Goal: Task Accomplishment & Management: Use online tool/utility

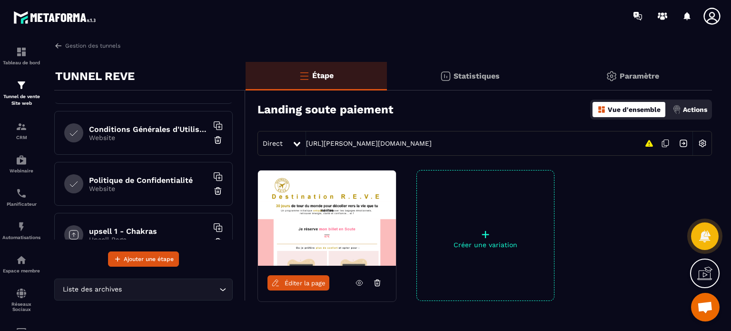
scroll to position [295, 0]
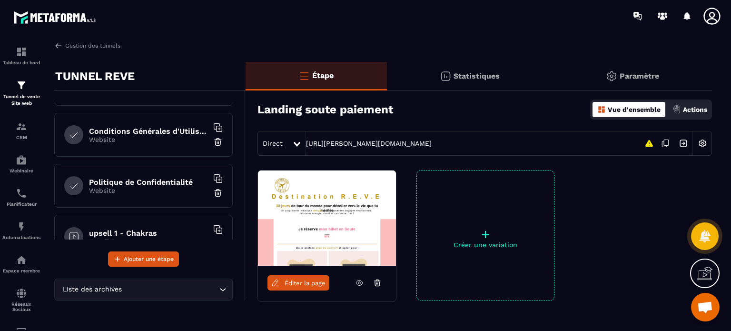
click at [213, 190] on img at bounding box center [218, 193] width 10 height 10
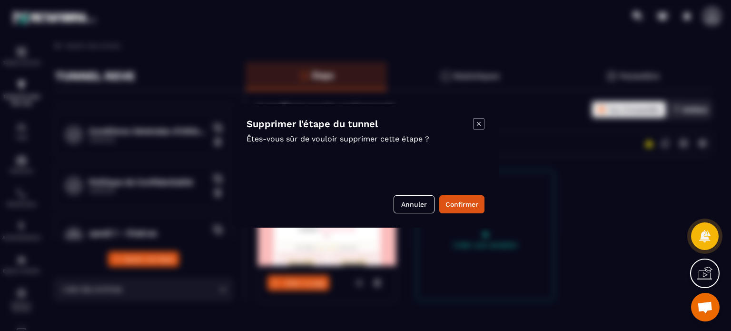
click at [464, 206] on button "Confirmer" at bounding box center [461, 204] width 45 height 18
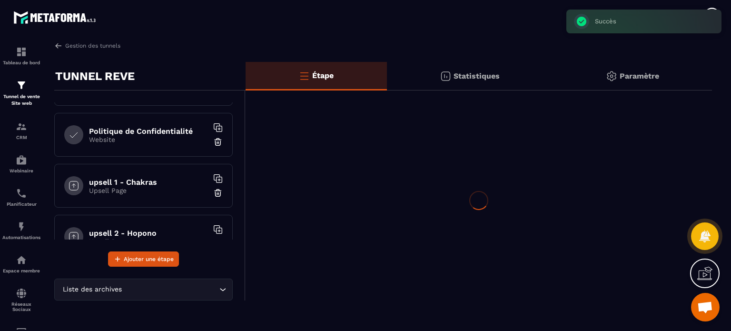
scroll to position [244, 0]
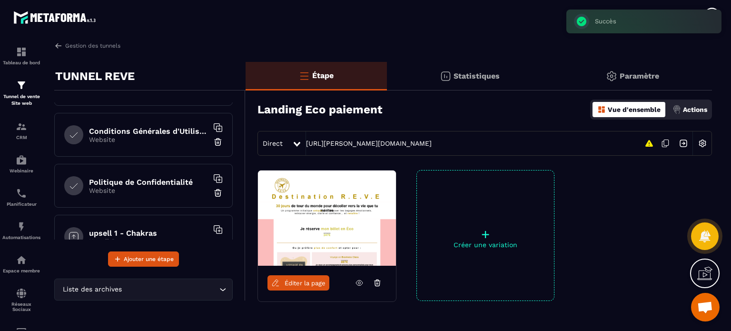
click at [183, 288] on input "Search for option" at bounding box center [170, 289] width 93 height 10
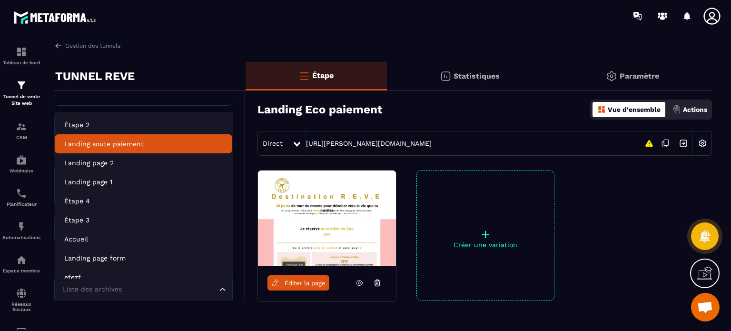
click at [247, 127] on div "Landing Eco paiement Vue d'ensemble Actions Direct [URL][PERSON_NAME][DOMAIN_NA…" at bounding box center [479, 124] width 466 height 63
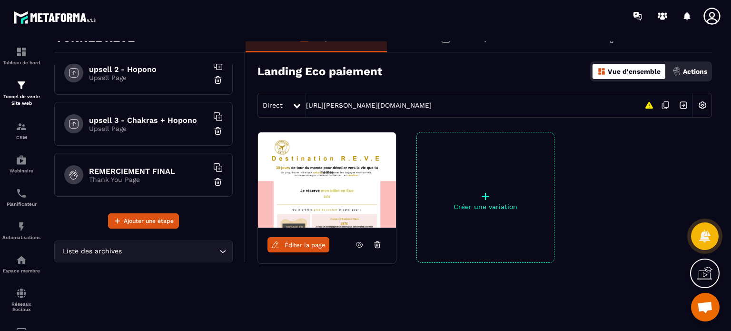
scroll to position [49, 0]
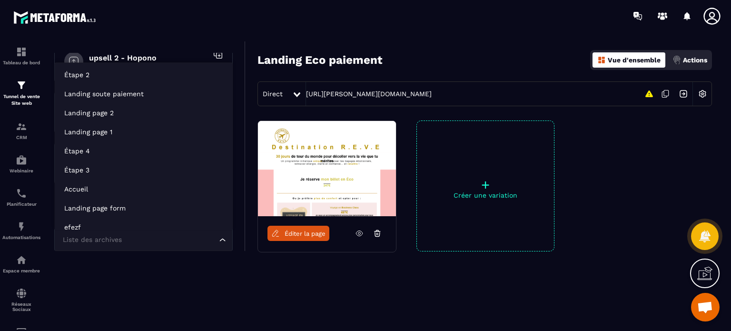
click at [164, 237] on input "Search for option" at bounding box center [138, 240] width 157 height 10
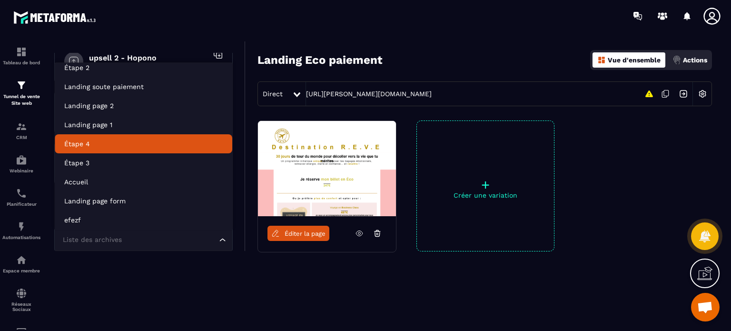
scroll to position [0, 0]
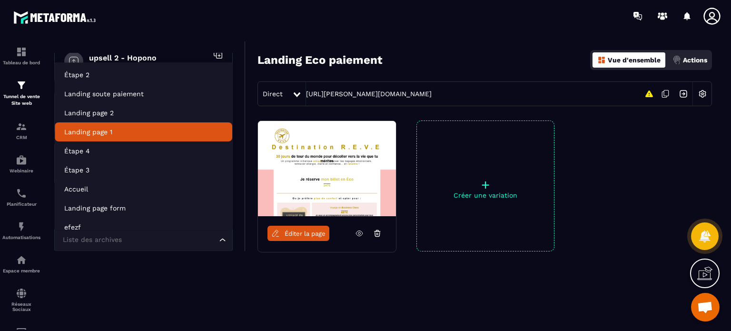
click at [163, 127] on p "Landing page 1" at bounding box center [143, 132] width 158 height 10
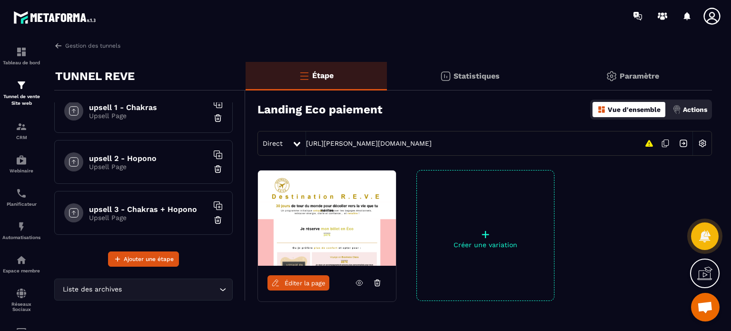
scroll to position [472, 0]
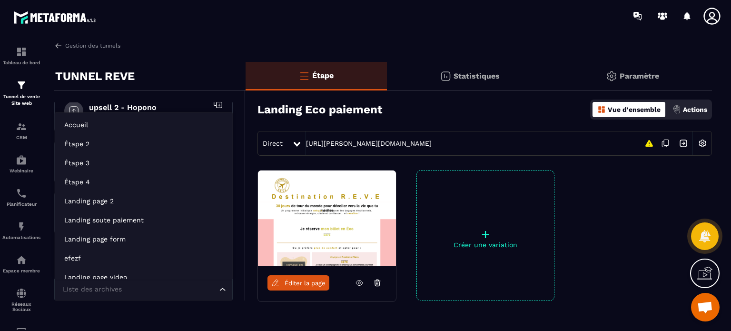
click at [150, 287] on input "Search for option" at bounding box center [138, 289] width 157 height 10
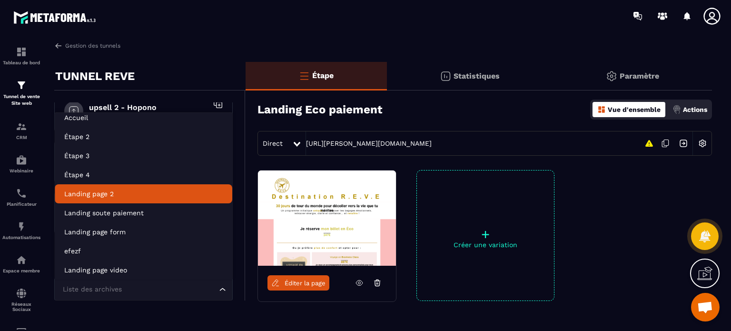
click at [140, 194] on p "Landing page 2" at bounding box center [143, 194] width 158 height 10
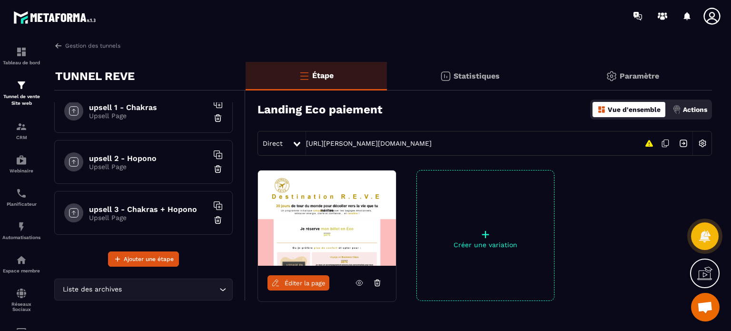
scroll to position [522, 0]
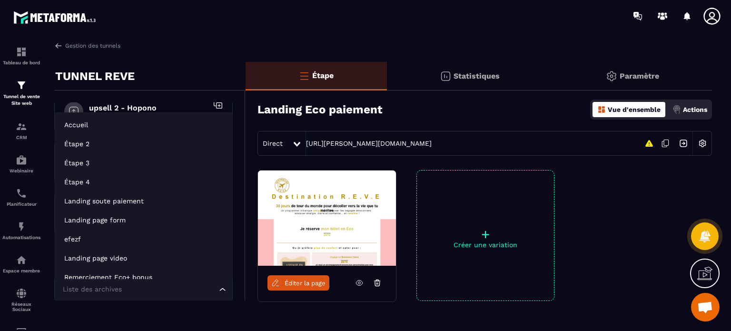
click at [162, 290] on input "Search for option" at bounding box center [138, 289] width 157 height 10
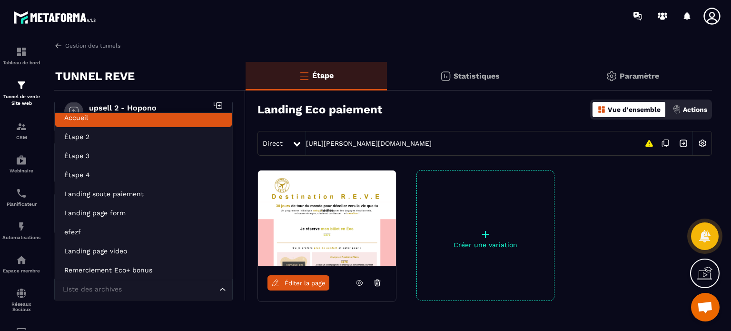
scroll to position [2, 0]
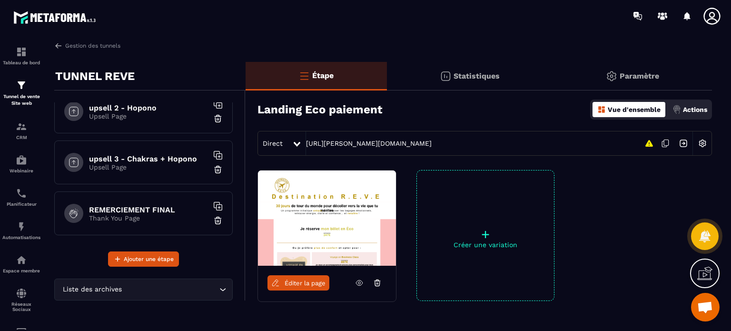
click at [196, 63] on div "TUNNEL REVE" at bounding box center [149, 76] width 191 height 29
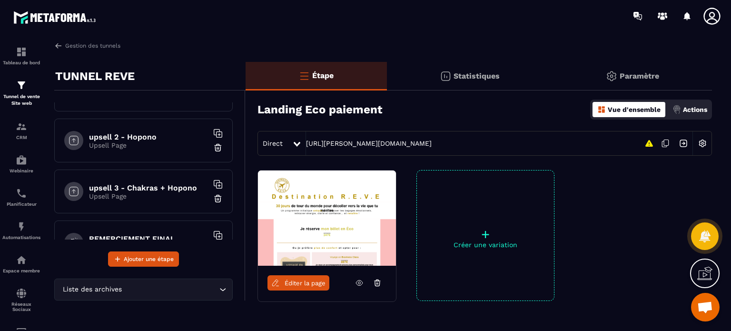
scroll to position [522, 0]
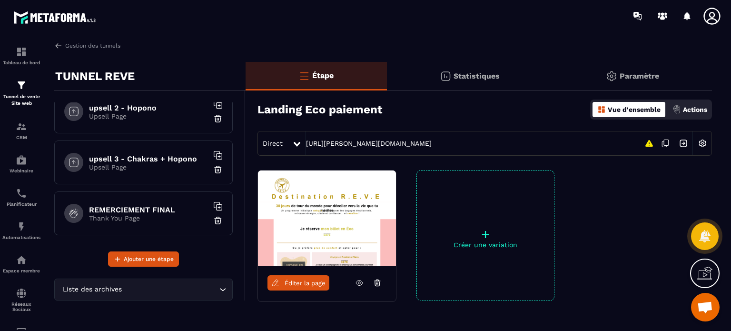
click at [187, 281] on div "Liste des archives Loading..." at bounding box center [143, 289] width 178 height 22
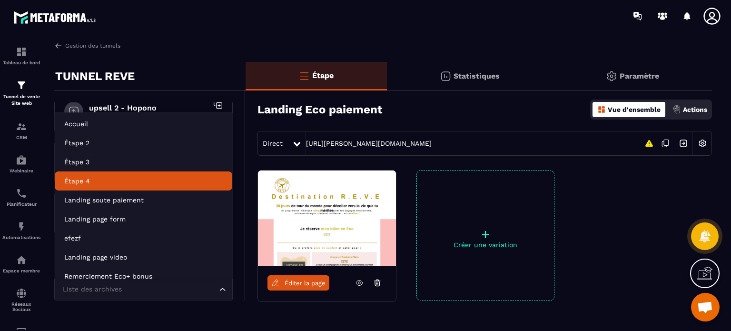
scroll to position [0, 0]
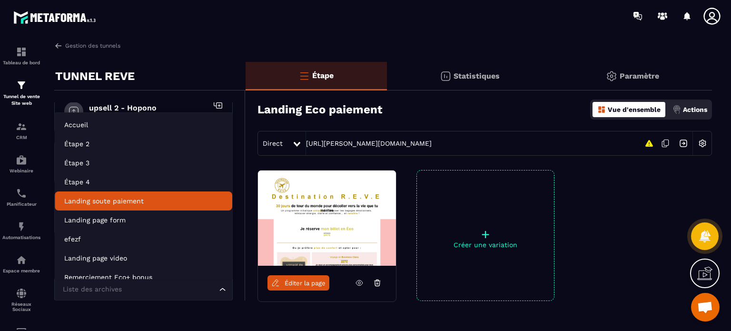
click at [162, 203] on p "Landing soute paiement" at bounding box center [143, 201] width 158 height 10
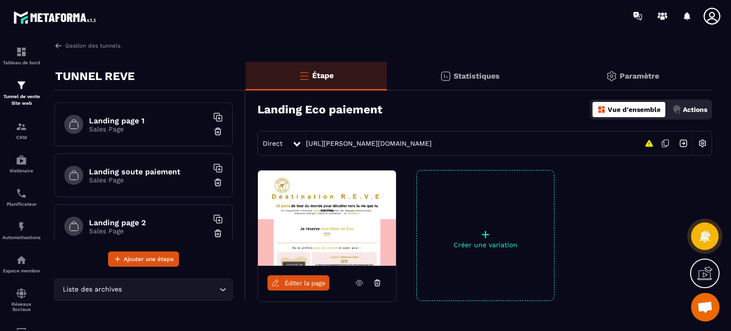
click at [170, 114] on div "Landing page 1 Sales Page" at bounding box center [143, 124] width 178 height 44
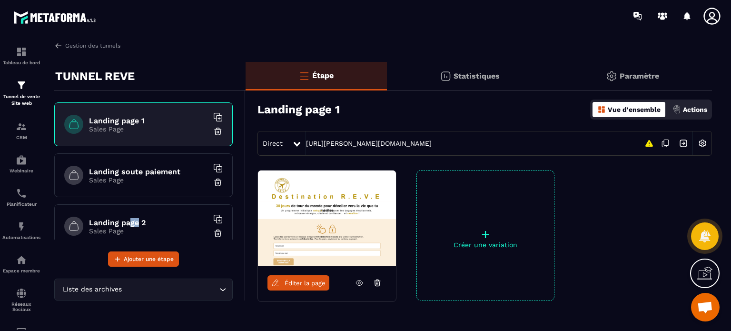
drag, startPoint x: 138, startPoint y: 225, endPoint x: 131, endPoint y: 209, distance: 17.1
click at [131, 209] on div "Landing page 2 Sales Page" at bounding box center [143, 226] width 178 height 44
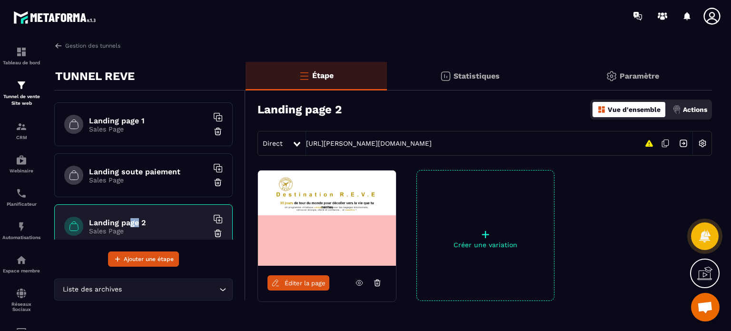
click at [307, 72] on img at bounding box center [303, 75] width 11 height 11
click at [318, 72] on p "Étape" at bounding box center [322, 75] width 21 height 9
click at [629, 77] on p "Paramètre" at bounding box center [639, 75] width 39 height 9
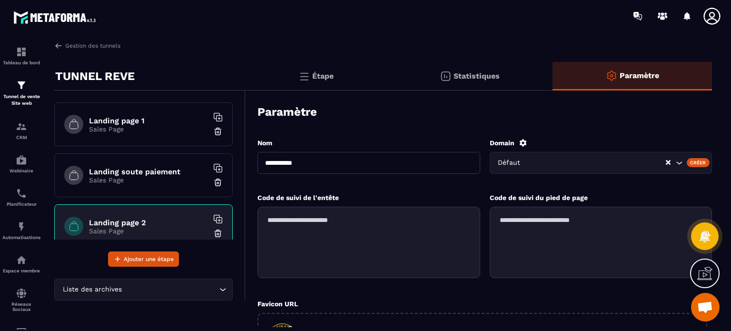
click at [320, 76] on p "Étape" at bounding box center [322, 75] width 21 height 9
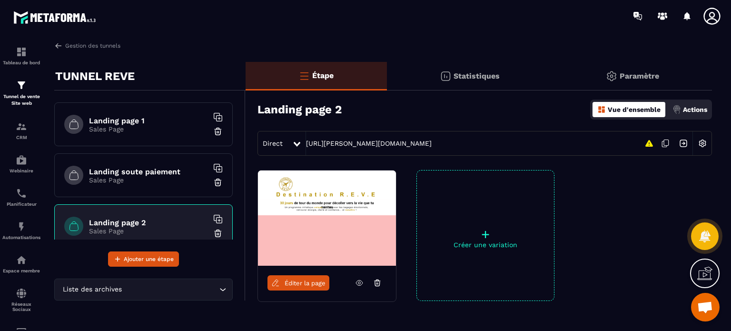
click at [138, 126] on p "Sales Page" at bounding box center [148, 129] width 119 height 8
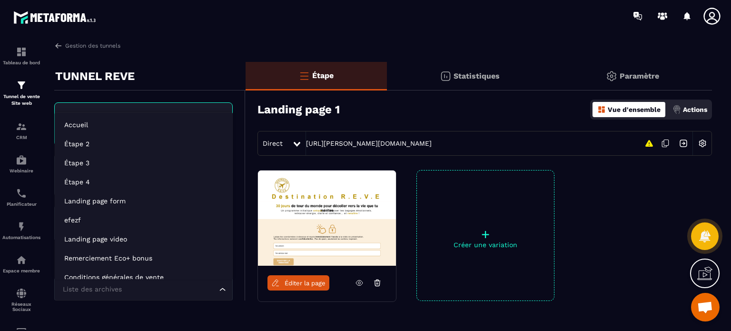
click at [138, 289] on input "Search for option" at bounding box center [138, 289] width 157 height 10
